Goal: Task Accomplishment & Management: Complete application form

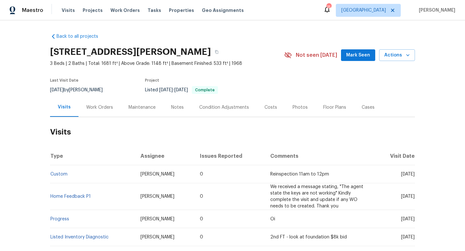
click at [97, 107] on div "Work Orders" at bounding box center [99, 107] width 27 height 6
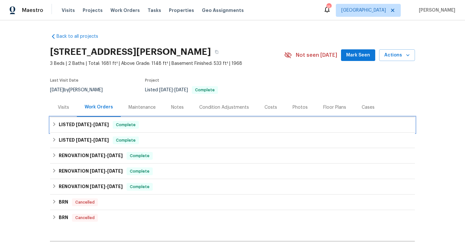
click at [104, 125] on span "8/18/25" at bounding box center [101, 124] width 16 height 5
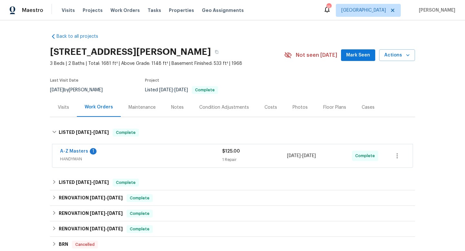
click at [133, 159] on span "HANDYMAN" at bounding box center [141, 159] width 162 height 6
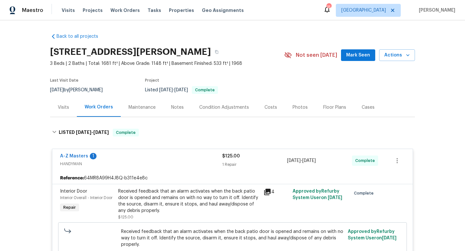
click at [63, 109] on div "Visits" at bounding box center [63, 107] width 11 height 6
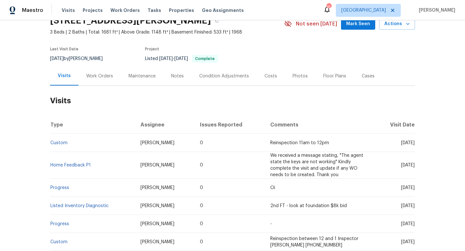
scroll to position [32, 0]
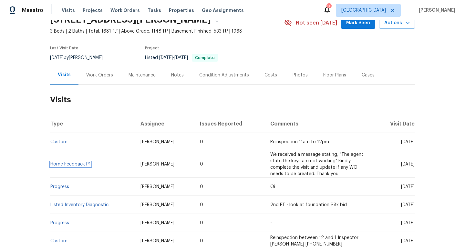
click at [78, 163] on link "Home Feedback P1" at bounding box center [70, 164] width 40 height 5
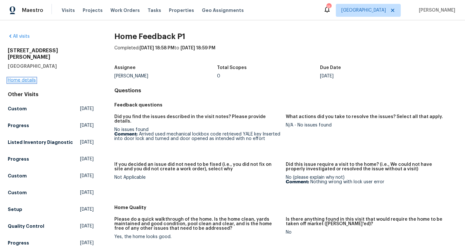
click at [23, 78] on link "Home details" at bounding box center [22, 80] width 28 height 5
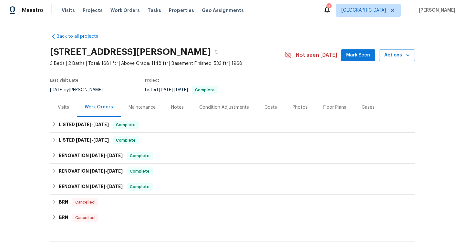
click at [71, 89] on div "8/18/2025 by James Nolting" at bounding box center [80, 90] width 60 height 8
copy div "8/18/2025 by James Nolting"
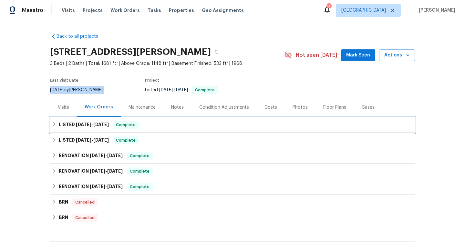
click at [63, 122] on h6 "LISTED 8/11/25 - 8/18/25" at bounding box center [84, 125] width 50 height 8
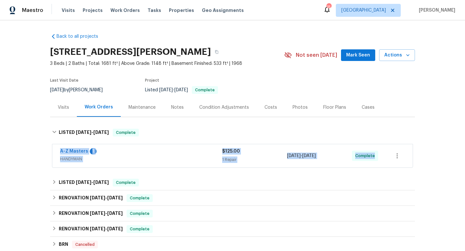
drag, startPoint x: 56, startPoint y: 149, endPoint x: 405, endPoint y: 160, distance: 348.8
click at [405, 160] on div "A-Z Masters 1 HANDYMAN $125.00 1 Repair 8/11/2025 - 8/18/2025 Complete" at bounding box center [232, 155] width 361 height 23
copy div "A-Z Masters 1 HANDYMAN $125.00 1 Repair 8/11/2025 - 8/18/2025 Complete LISTED 7…"
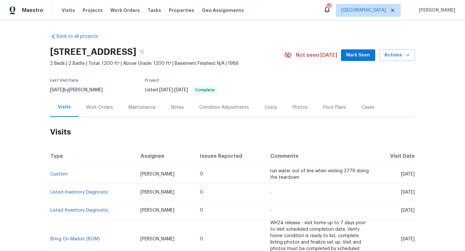
click at [89, 109] on div "Work Orders" at bounding box center [99, 107] width 27 height 6
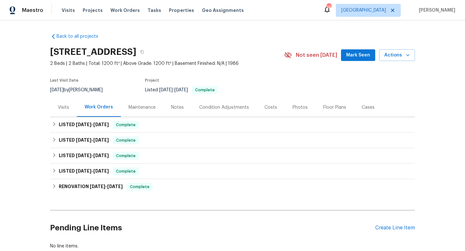
click at [91, 88] on div "8/5/2025 by Terry Tullar" at bounding box center [80, 90] width 60 height 8
copy div "8/5/2025 by Terry Tullar"
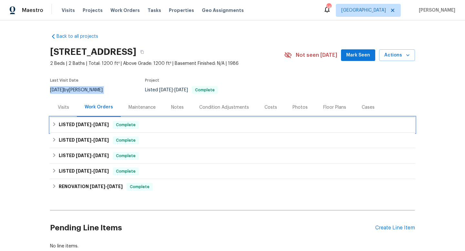
click at [100, 127] on h6 "LISTED 8/6/25 - 8/11/25" at bounding box center [84, 125] width 50 height 8
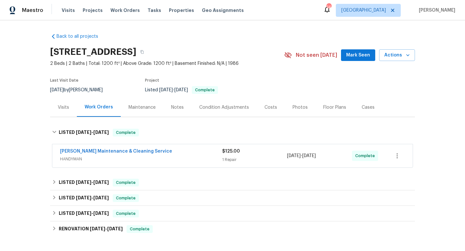
click at [117, 158] on span "HANDYMAN" at bounding box center [141, 159] width 162 height 6
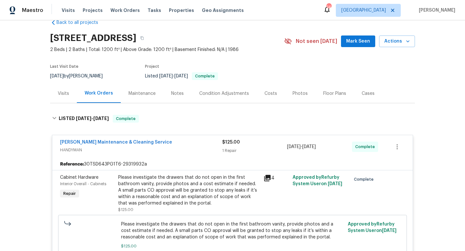
scroll to position [24, 0]
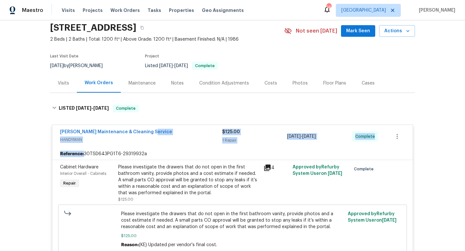
drag, startPoint x: 63, startPoint y: 135, endPoint x: 382, endPoint y: 154, distance: 319.5
click at [383, 155] on div "Baker's Maintenance & Cleaning Service HANDYMAN $125.00 1 Repair 8/8/2025 - 8/1…" at bounding box center [232, 193] width 361 height 136
click at [12, 137] on div "Back to all projects 3720 Wayfarer Dr, Greensboro, NC 27410 2 Beds | 2 Baths | …" at bounding box center [232, 135] width 465 height 231
drag, startPoint x: 57, startPoint y: 132, endPoint x: 373, endPoint y: 138, distance: 316.4
click at [373, 138] on div "Baker's Maintenance & Cleaning Service HANDYMAN $125.00 1 Repair 8/8/2025 - 8/1…" at bounding box center [232, 136] width 361 height 23
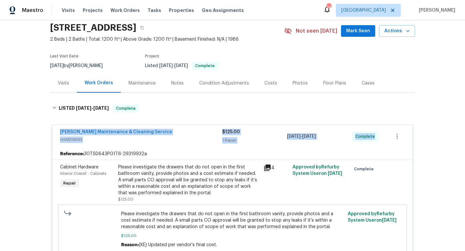
copy div "Baker's Maintenance & Cleaning Service HANDYMAN $125.00 1 Repair 8/8/2025 - 8/1…"
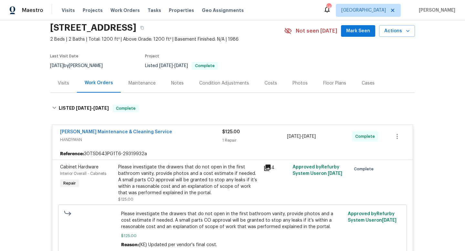
click at [366, 82] on div "Cases" at bounding box center [368, 83] width 13 height 6
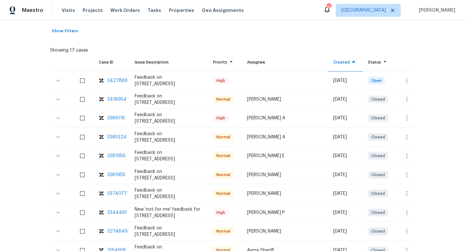
scroll to position [133, 0]
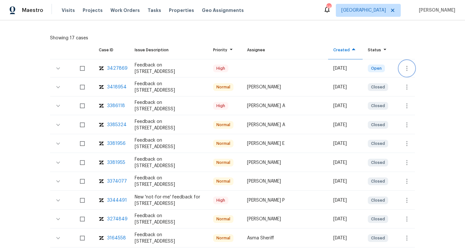
click at [405, 69] on icon "button" at bounding box center [407, 69] width 8 height 8
click at [405, 69] on li "Create a visit" at bounding box center [427, 68] width 67 height 11
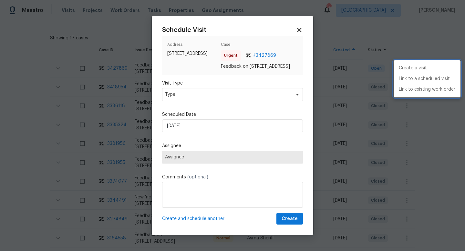
click at [298, 29] on div at bounding box center [232, 125] width 465 height 251
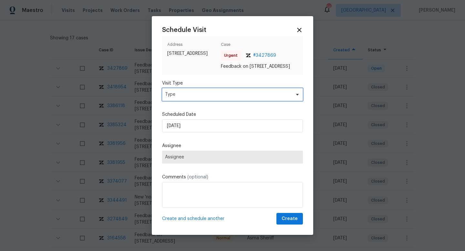
click at [209, 97] on span "Type" at bounding box center [228, 94] width 126 height 6
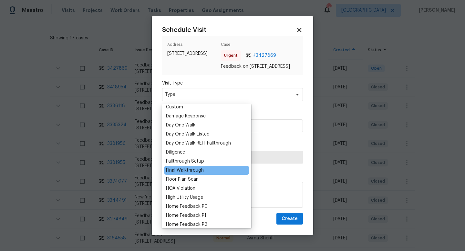
scroll to position [124, 0]
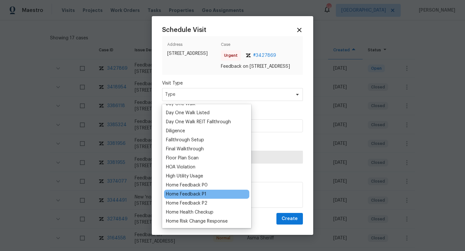
click at [193, 195] on div "Home Feedback P1" at bounding box center [186, 194] width 40 height 6
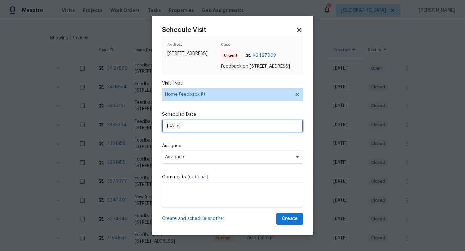
click at [210, 129] on input "20/08/2025" at bounding box center [232, 126] width 141 height 13
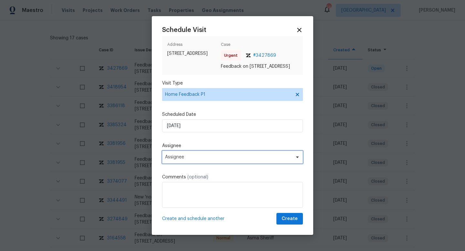
click at [190, 158] on span "Assignee" at bounding box center [228, 157] width 127 height 5
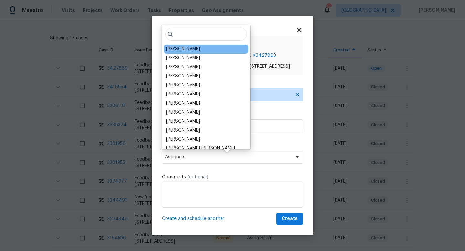
click at [183, 45] on div "Terry Tullar" at bounding box center [206, 49] width 84 height 9
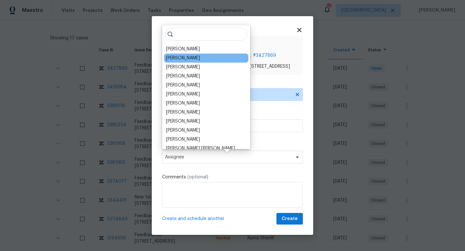
click at [193, 54] on div "Alex Baum" at bounding box center [206, 58] width 84 height 9
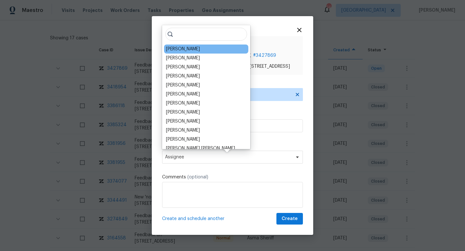
click at [185, 50] on div "Terry Tullar" at bounding box center [183, 49] width 34 height 6
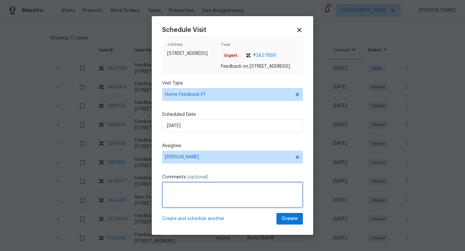
click at [184, 190] on textarea at bounding box center [232, 195] width 141 height 26
paste textarea "there was a dead animal on the backyard and also the door was not locked"
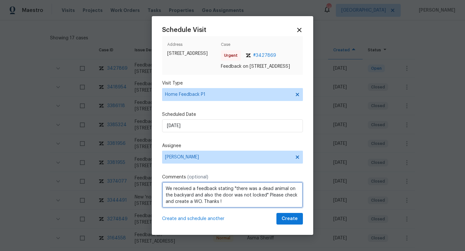
click at [296, 200] on textarea "We received a feedback stating "there was a dead animal on the backyard and als…" at bounding box center [232, 195] width 141 height 26
type textarea "We received a feedback stating "there was a dead animal on the backyard and als…"
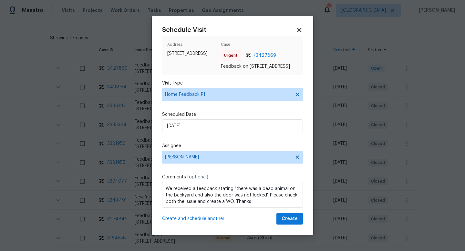
click at [303, 220] on div "Schedule Visit Address 3720 Wayfarer Dr, Greensboro, NC 27410 Case Urgent # 342…" at bounding box center [233, 125] width 162 height 219
click at [300, 220] on button "Create" at bounding box center [290, 219] width 26 height 12
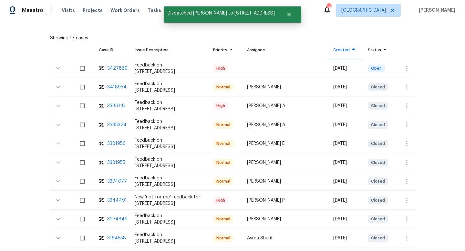
scroll to position [0, 0]
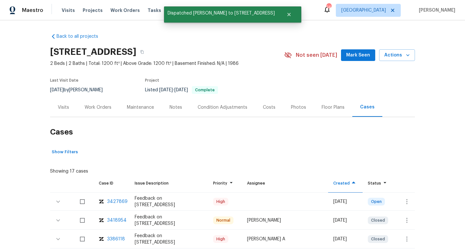
click at [61, 110] on div "Visits" at bounding box center [63, 107] width 11 height 6
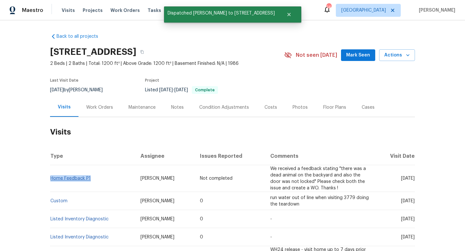
drag, startPoint x: 96, startPoint y: 176, endPoint x: 51, endPoint y: 177, distance: 44.6
click at [51, 177] on td "Home Feedback P1" at bounding box center [92, 178] width 85 height 27
copy link "Home Feedback P1"
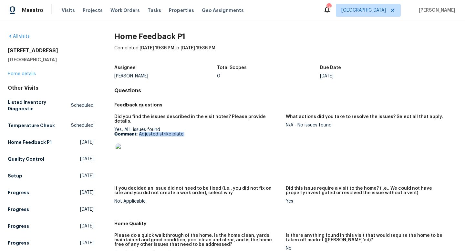
drag, startPoint x: 185, startPoint y: 131, endPoint x: 139, endPoint y: 131, distance: 46.8
click at [139, 132] on p "Comment: Adjusted strike plate." at bounding box center [197, 134] width 166 height 5
copy p "Adjusted strike plate."
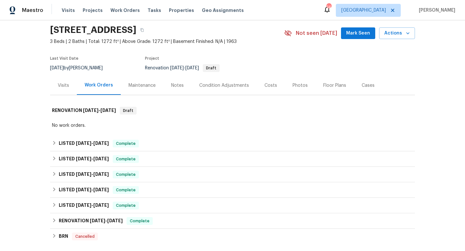
scroll to position [23, 0]
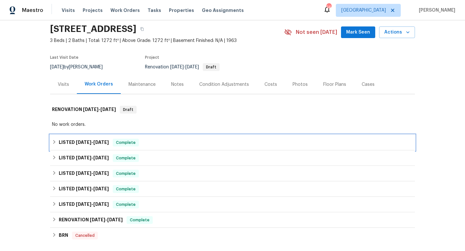
click at [107, 142] on span "[DATE]" at bounding box center [101, 142] width 16 height 5
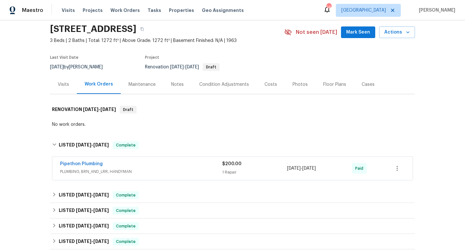
click at [180, 173] on span "PLUMBING, BRN_AND_LRR, HANDYMAN" at bounding box center [141, 172] width 162 height 6
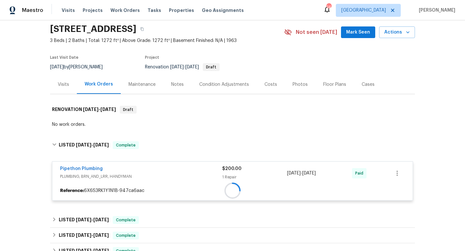
scroll to position [130, 0]
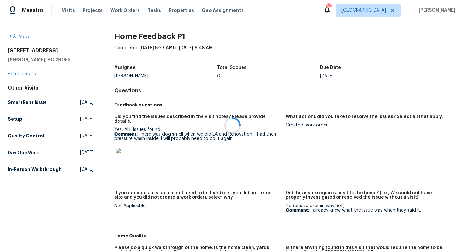
click at [321, 39] on div at bounding box center [232, 125] width 465 height 251
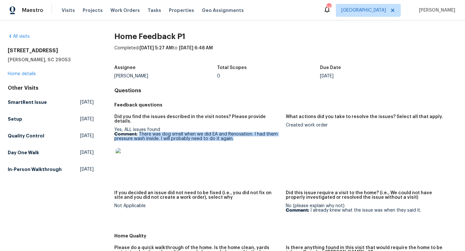
drag, startPoint x: 239, startPoint y: 135, endPoint x: 140, endPoint y: 130, distance: 98.7
click at [140, 132] on p "Comment: There was dog smell when we did EA and Renovation. I had them pressure…" at bounding box center [197, 136] width 166 height 9
copy p "There was dog smell when we did EA and Renovation. I had them pressure wash ins…"
click at [296, 125] on div "Created work order" at bounding box center [369, 125] width 166 height 5
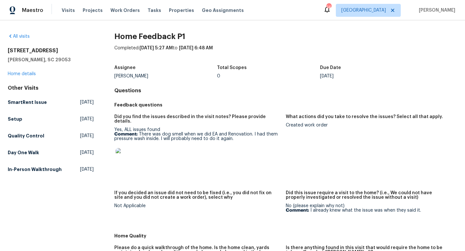
click at [296, 125] on div "Created work order" at bounding box center [369, 125] width 166 height 5
copy div "Created work order"
click at [23, 74] on link "Home details" at bounding box center [22, 74] width 28 height 5
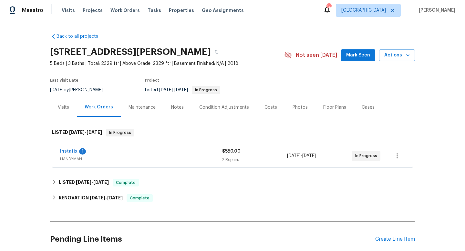
click at [133, 147] on div "Instafix 1 HANDYMAN $550.00 2 Repairs 8/18/2025 - 8/21/2025 In Progress" at bounding box center [232, 155] width 361 height 23
click at [133, 151] on div "Instafix 1" at bounding box center [141, 152] width 162 height 8
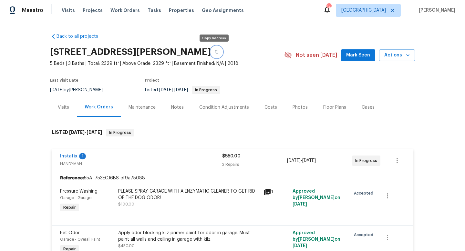
click at [215, 51] on icon "button" at bounding box center [217, 52] width 4 height 4
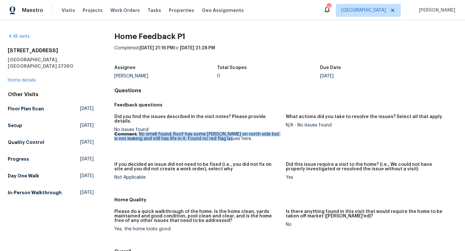
drag, startPoint x: 239, startPoint y: 134, endPoint x: 140, endPoint y: 129, distance: 99.3
click at [140, 132] on p "Comment: No smell found. Roof has some moss on north side but is not leaking an…" at bounding box center [197, 136] width 166 height 9
copy p "No smell found. Roof has some moss on north side but is not leaking and still h…"
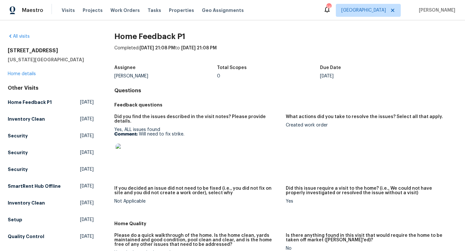
scroll to position [17, 0]
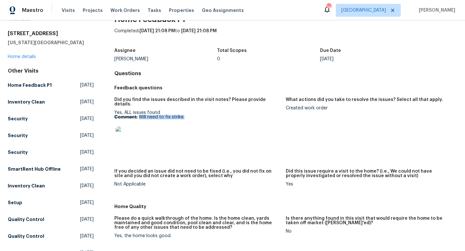
drag, startPoint x: 186, startPoint y: 111, endPoint x: 141, endPoint y: 114, distance: 45.7
click at [141, 115] on p "Comment: Will need to fix strike." at bounding box center [197, 117] width 166 height 5
copy p "Will need to fix strike."
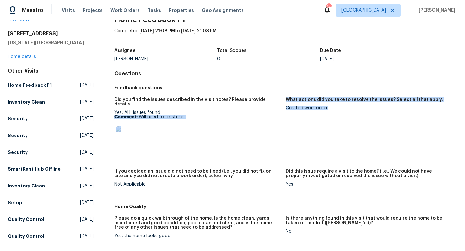
drag, startPoint x: 285, startPoint y: 108, endPoint x: 374, endPoint y: 108, distance: 88.5
click at [374, 108] on div "Did you find the issues described in the visit notes? Please provide details. Y…" at bounding box center [285, 147] width 343 height 107
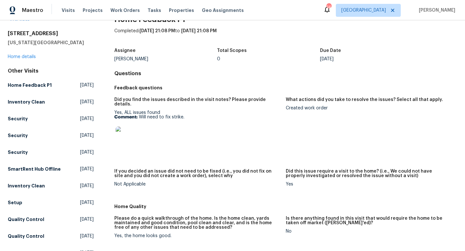
click at [340, 120] on figure "What actions did you take to resolve the issues? Select all that apply. Created…" at bounding box center [372, 130] width 172 height 64
click at [315, 108] on div "Created work order" at bounding box center [369, 108] width 166 height 5
copy div "Created work order"
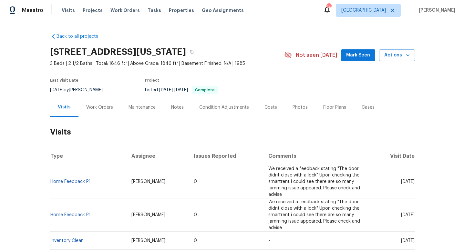
click at [96, 112] on div "Work Orders" at bounding box center [100, 107] width 42 height 19
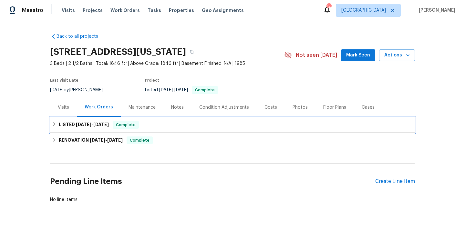
click at [238, 127] on div "LISTED [DATE] - [DATE] Complete" at bounding box center [232, 125] width 361 height 8
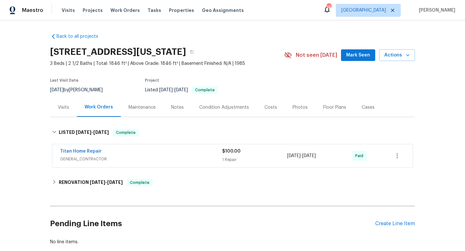
click at [151, 154] on div "Titan Home Repair" at bounding box center [141, 152] width 162 height 8
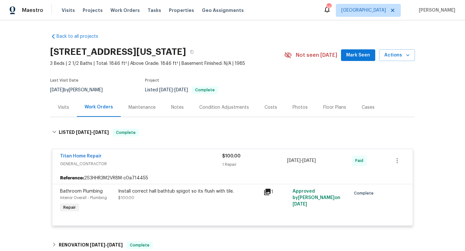
click at [67, 106] on div "Visits" at bounding box center [63, 107] width 11 height 6
